Goal: Find specific page/section: Find specific page/section

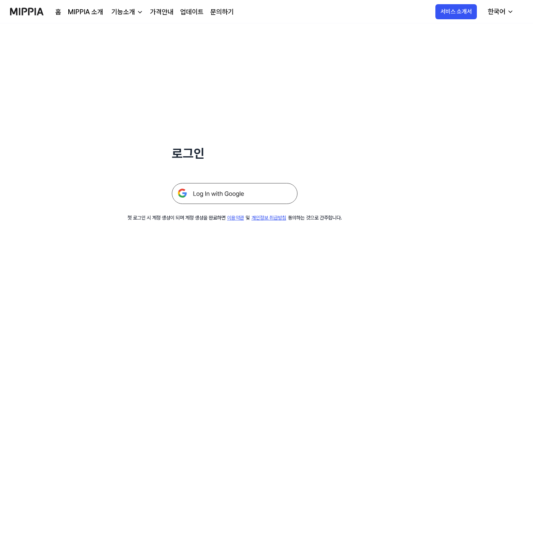
click at [228, 193] on img at bounding box center [235, 193] width 126 height 21
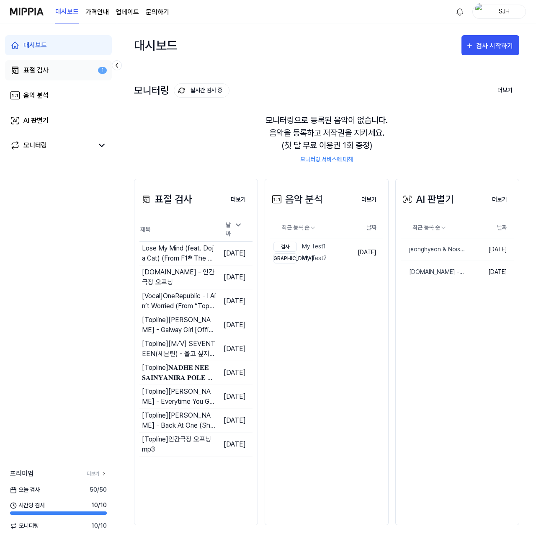
click at [57, 74] on link "표절 검사 1" at bounding box center [58, 70] width 107 height 20
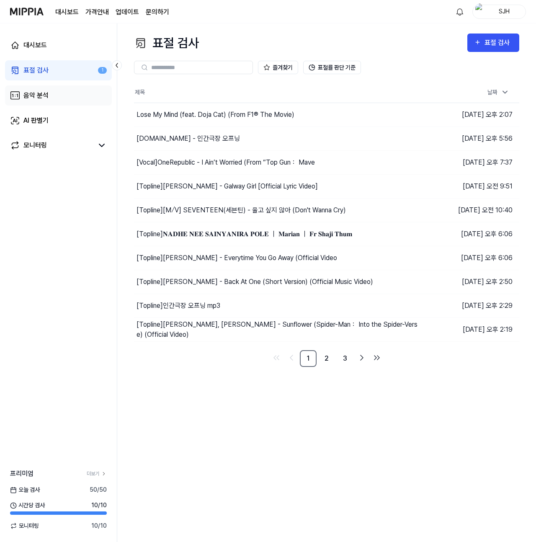
click at [54, 93] on link "음악 분석" at bounding box center [58, 95] width 107 height 20
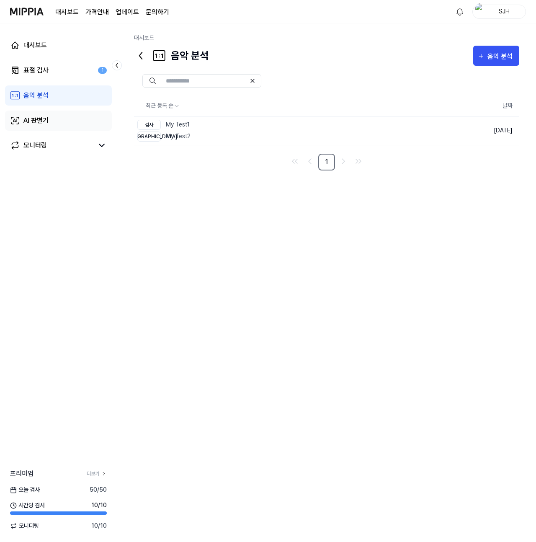
click at [57, 117] on link "AI 판별기" at bounding box center [58, 121] width 107 height 20
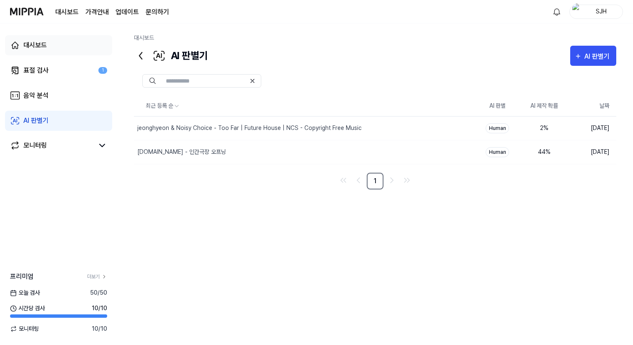
click at [53, 52] on link "대시보드" at bounding box center [58, 45] width 107 height 20
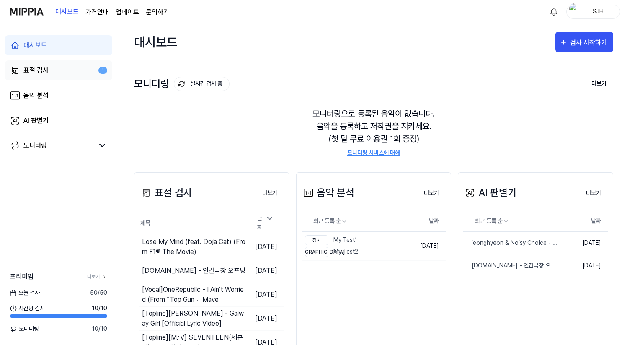
click at [51, 72] on link "표절 검사 1" at bounding box center [58, 70] width 107 height 20
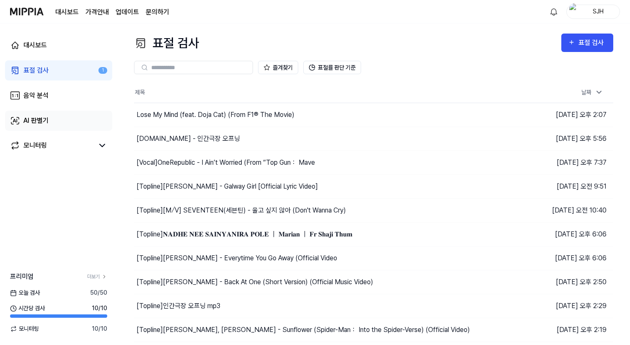
click at [53, 118] on link "AI 판별기" at bounding box center [58, 121] width 107 height 20
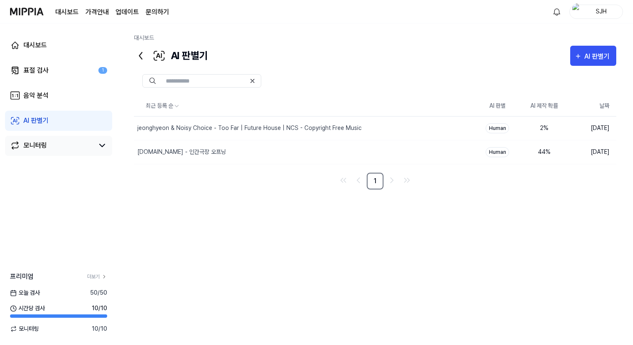
click at [44, 145] on div "모니터링" at bounding box center [34, 145] width 23 height 10
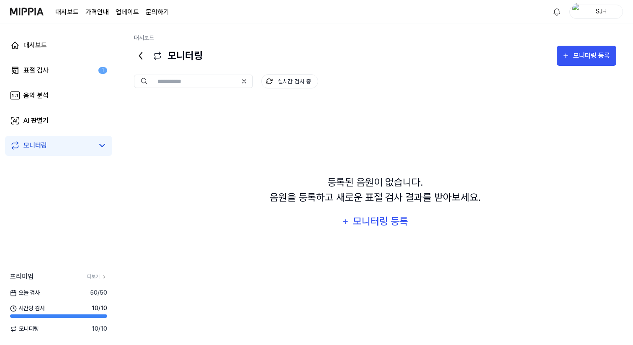
click at [55, 107] on div "대시보드 표절 검사 1 음악 분석 AI 판별기 모니터링" at bounding box center [58, 95] width 117 height 144
click at [54, 116] on link "AI 판별기" at bounding box center [58, 121] width 107 height 20
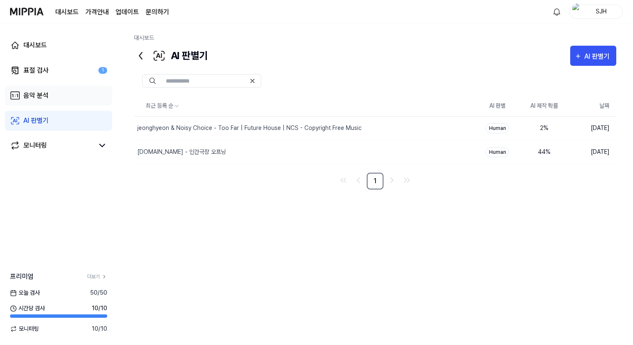
click at [59, 86] on link "음악 분석" at bounding box center [58, 95] width 107 height 20
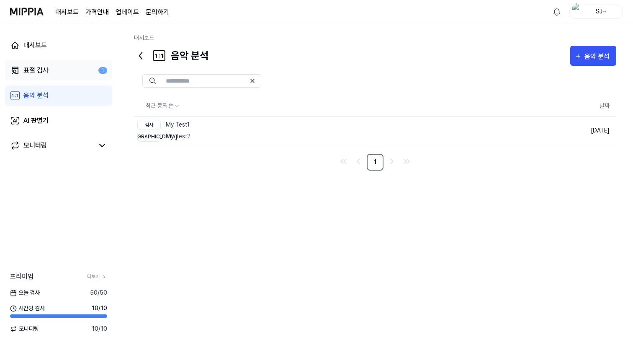
click at [57, 74] on link "표절 검사 1" at bounding box center [58, 70] width 107 height 20
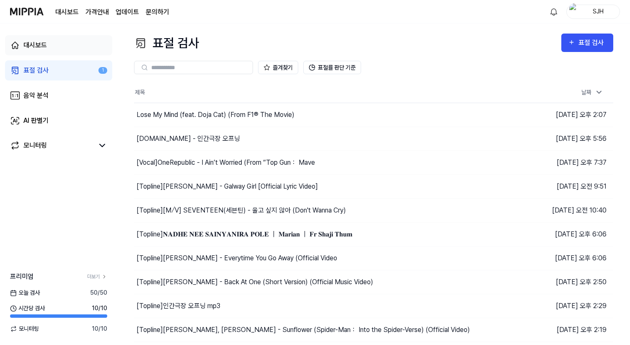
click at [53, 51] on link "대시보드" at bounding box center [58, 45] width 107 height 20
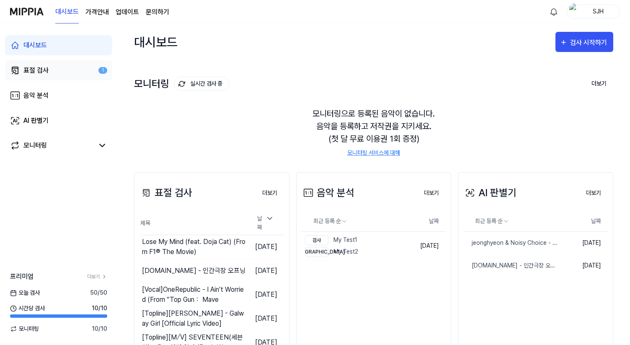
click at [67, 72] on link "표절 검사 1" at bounding box center [58, 70] width 107 height 20
